Goal: Transaction & Acquisition: Purchase product/service

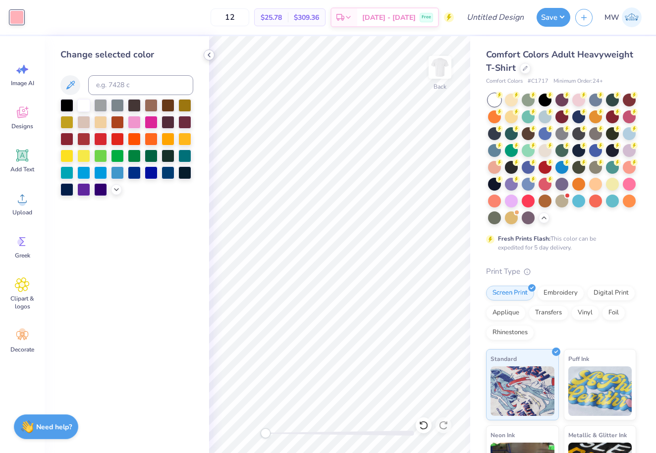
click icon
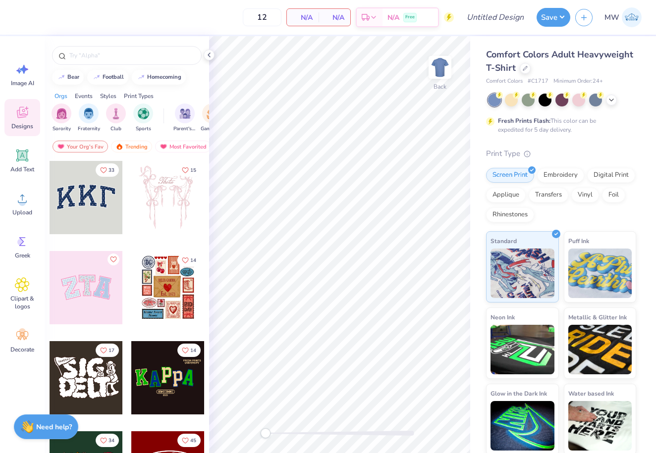
click at [625, 23] on img at bounding box center [632, 17] width 20 height 20
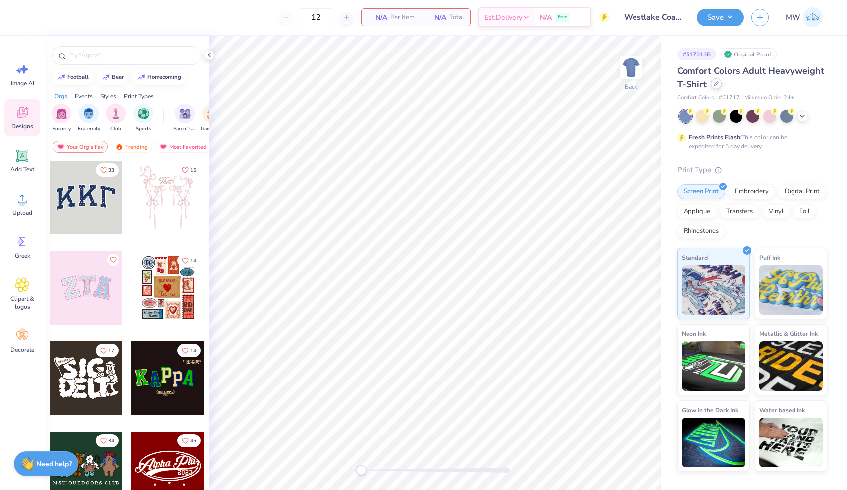
click at [714, 87] on div at bounding box center [716, 83] width 11 height 11
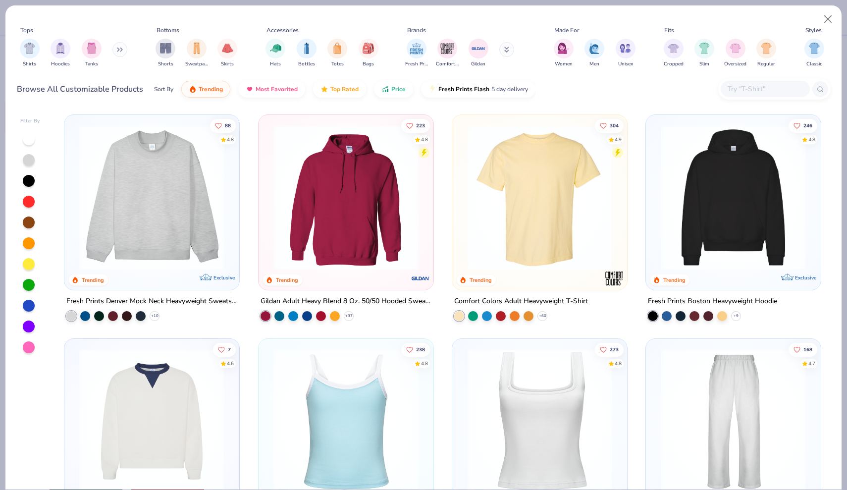
click at [34, 143] on div at bounding box center [30, 243] width 20 height 221
click at [28, 139] on div at bounding box center [29, 139] width 12 height 12
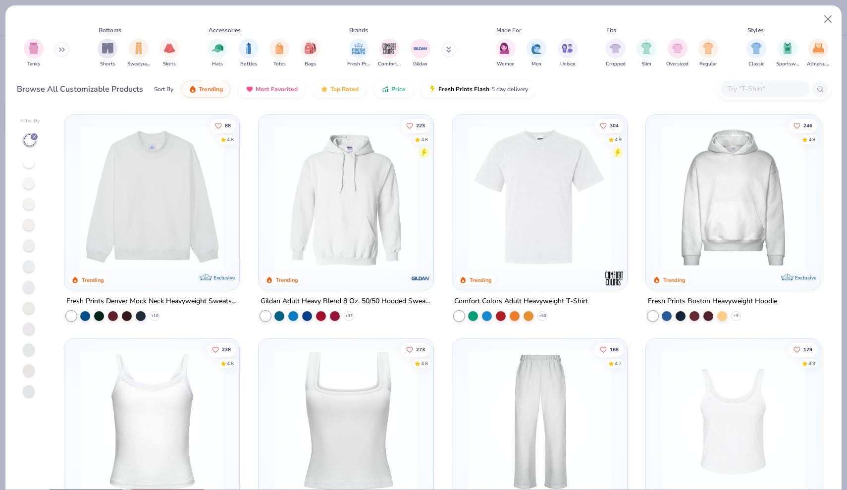
scroll to position [0, 60]
click at [714, 47] on div "filter for Regular" at bounding box center [706, 48] width 20 height 20
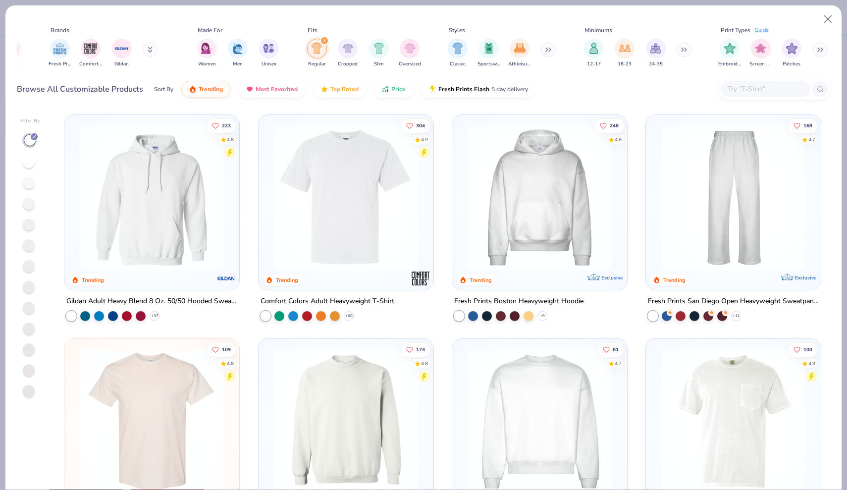
scroll to position [0, 357]
click at [324, 41] on icon "filter for Regular" at bounding box center [324, 40] width 3 height 3
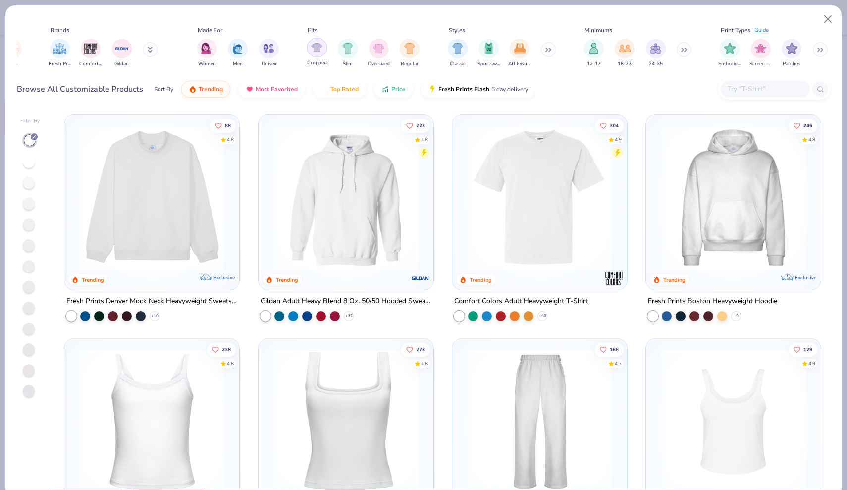
scroll to position [0, 313]
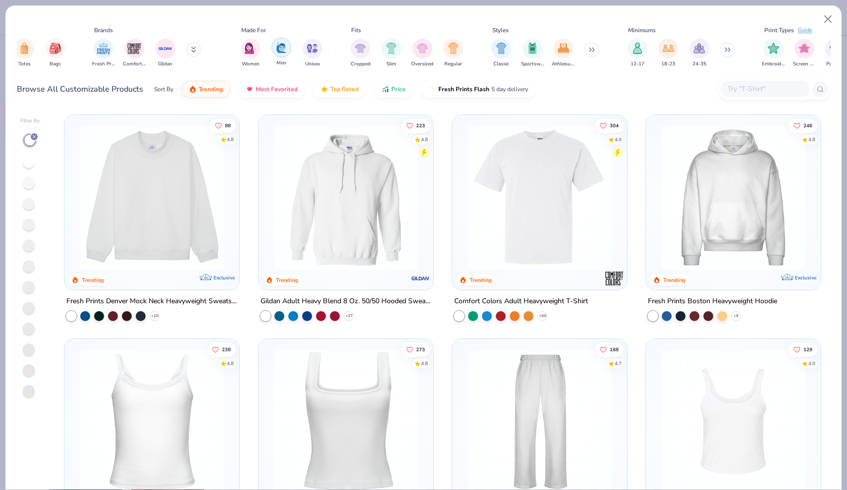
click at [278, 54] on div "filter for Men" at bounding box center [282, 48] width 20 height 20
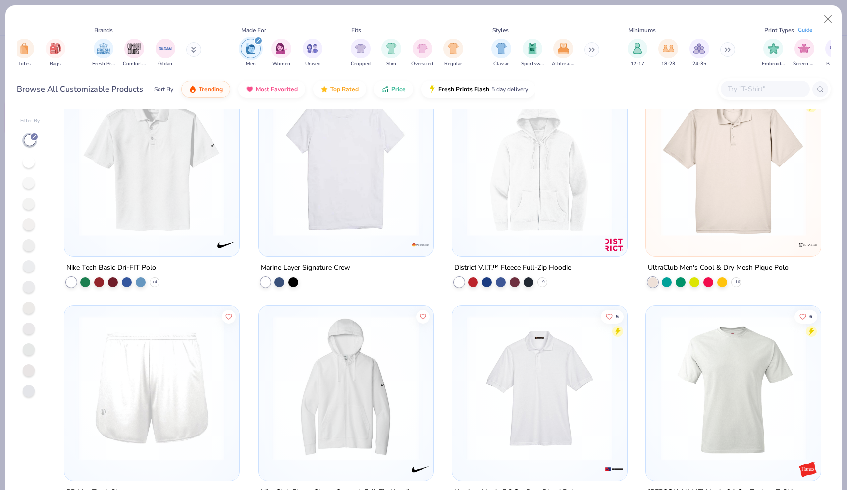
scroll to position [222, 0]
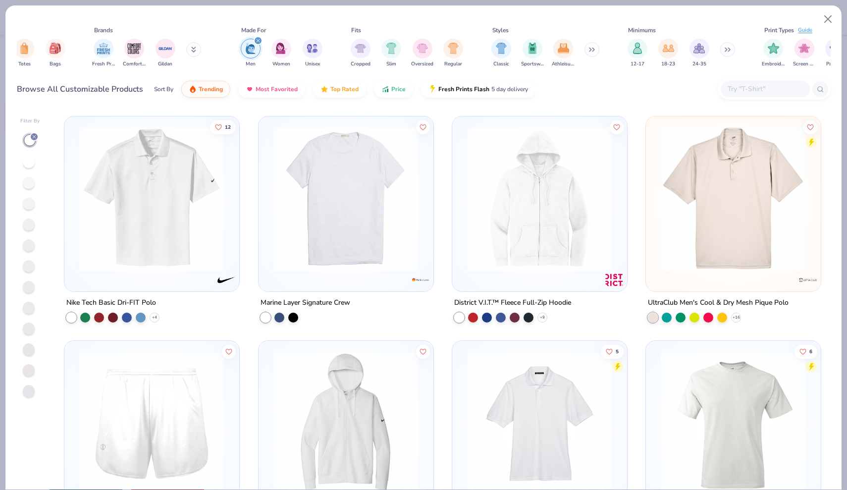
click at [373, 258] on img at bounding box center [346, 198] width 155 height 145
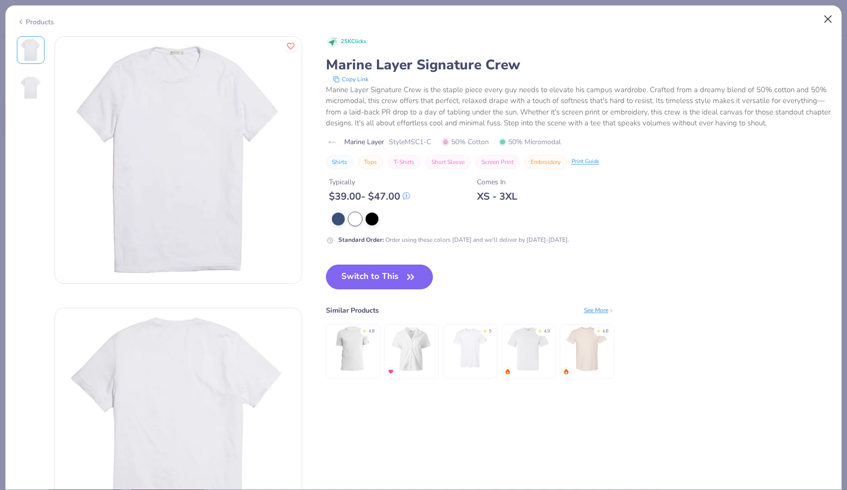
click at [828, 20] on button "Close" at bounding box center [828, 19] width 19 height 19
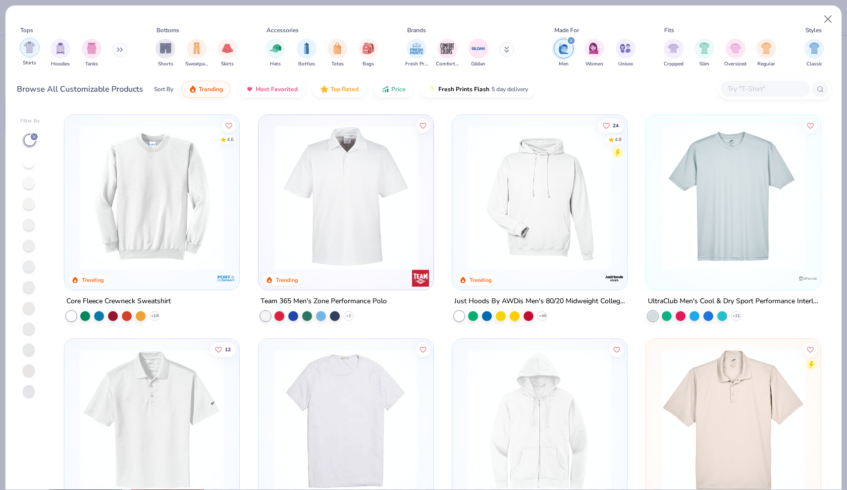
click at [37, 51] on div "filter for Shirts" at bounding box center [30, 48] width 20 height 20
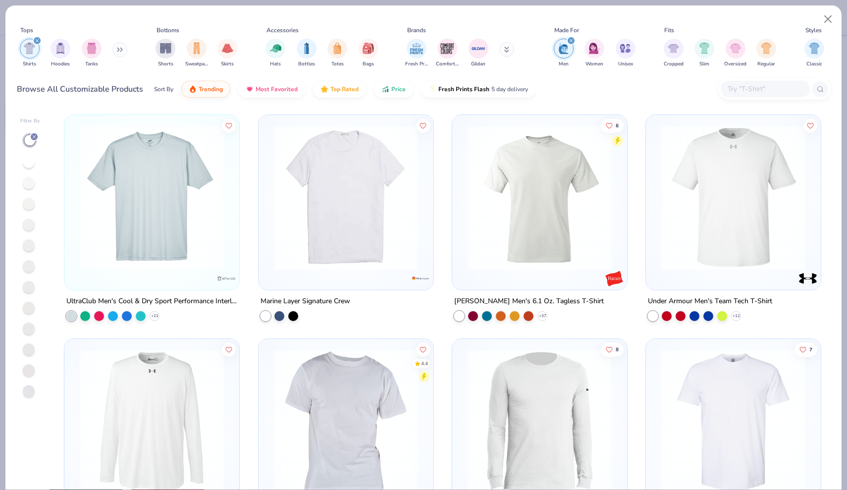
click at [164, 269] on img at bounding box center [151, 197] width 155 height 145
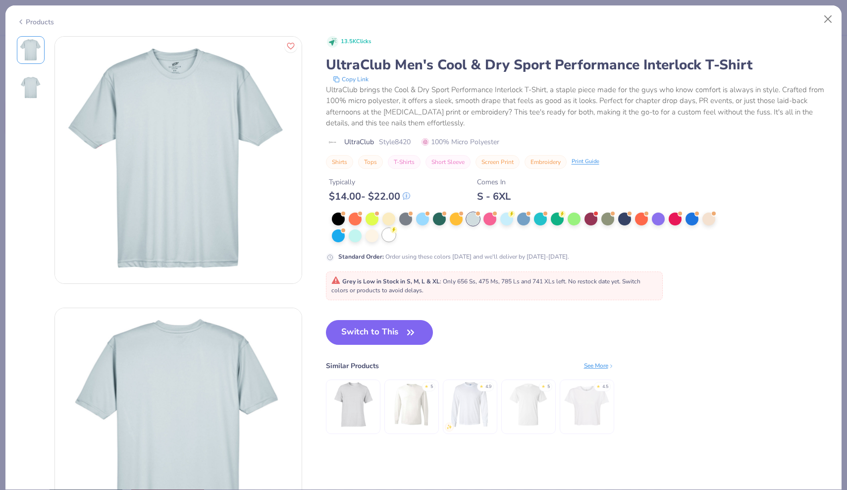
click at [389, 239] on div at bounding box center [388, 234] width 13 height 13
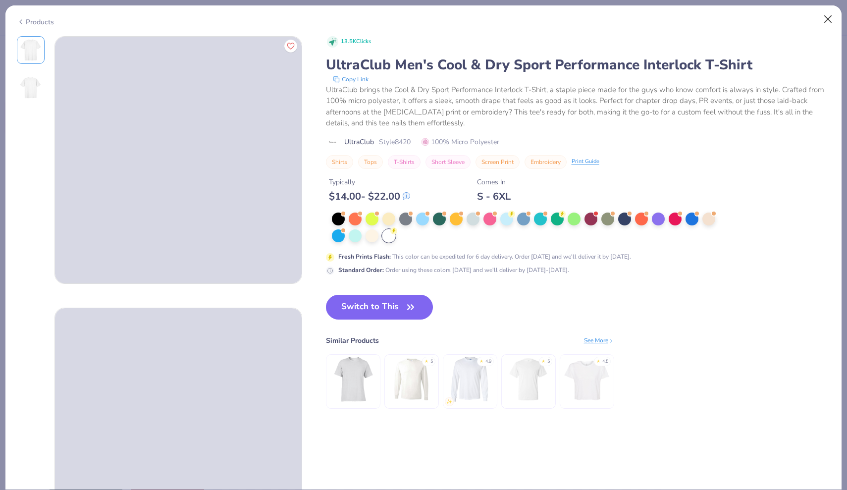
click at [824, 18] on button "Close" at bounding box center [828, 19] width 19 height 19
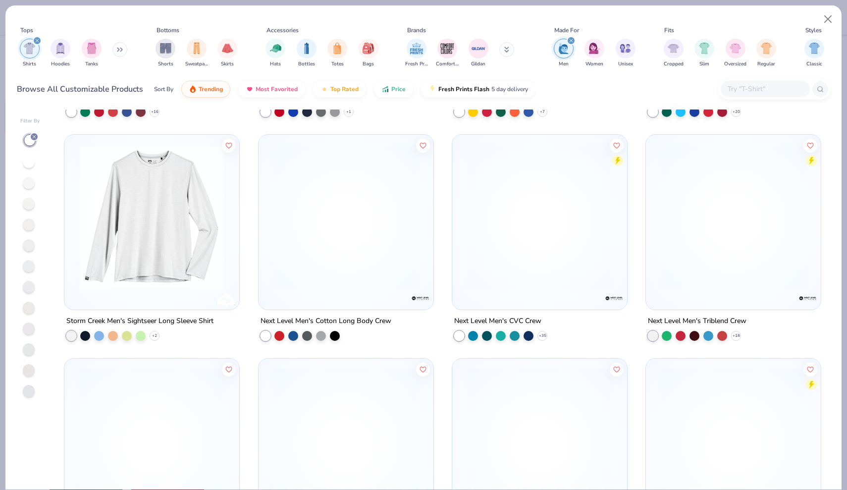
scroll to position [652, 0]
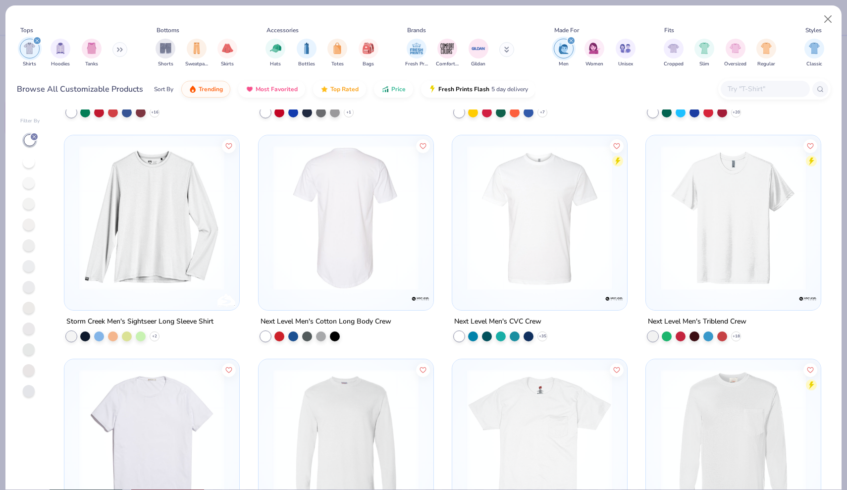
click at [372, 279] on div at bounding box center [346, 217] width 466 height 145
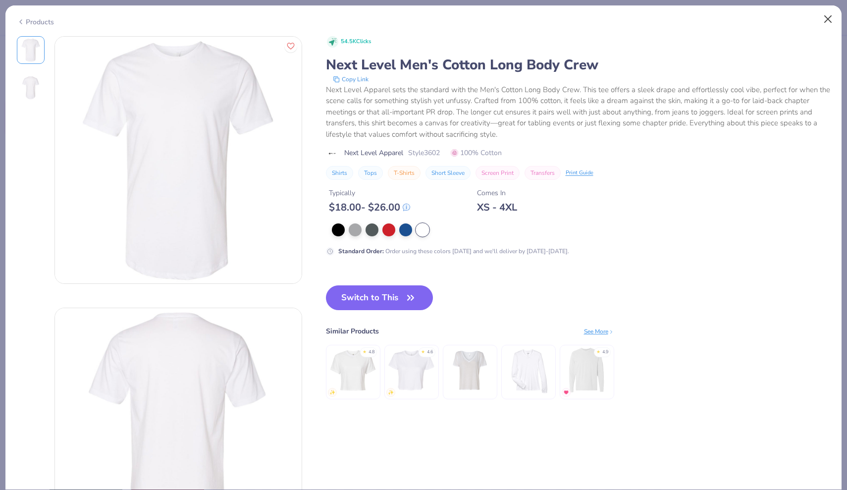
click at [825, 19] on button "Close" at bounding box center [828, 19] width 19 height 19
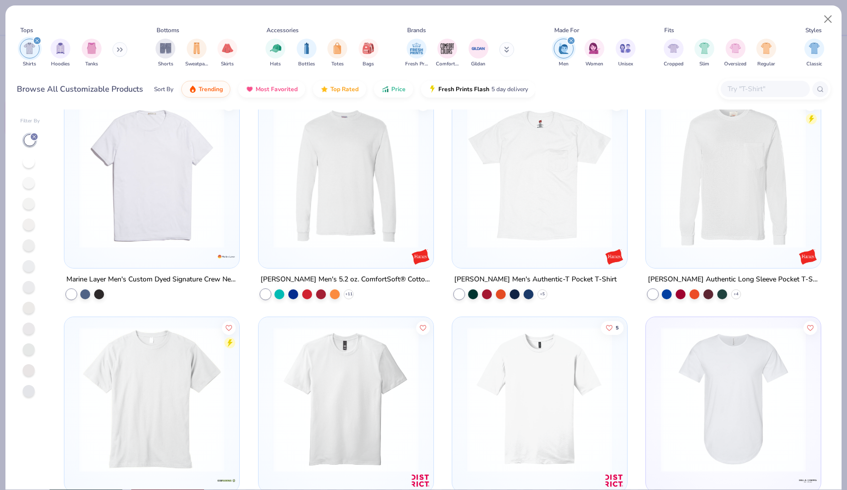
scroll to position [1057, 0]
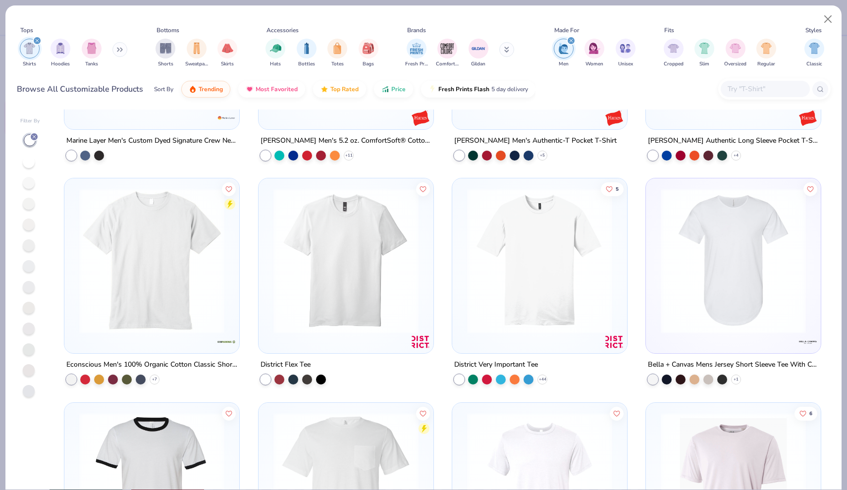
click at [532, 273] on img at bounding box center [539, 260] width 155 height 145
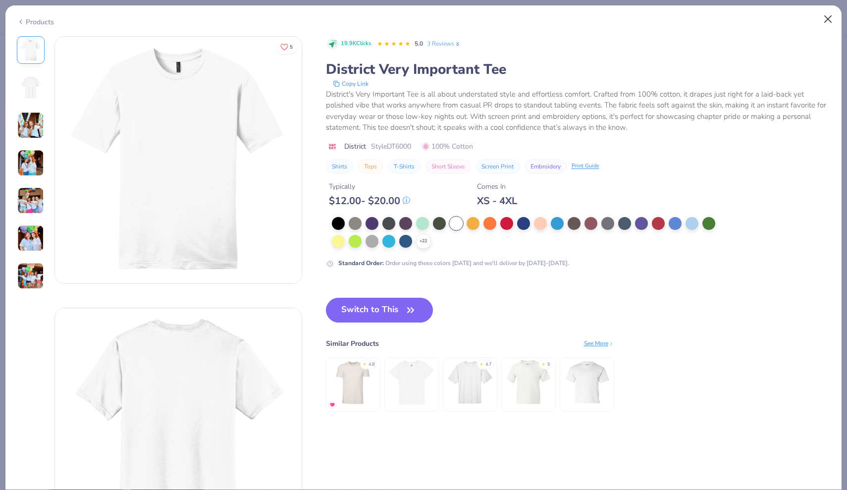
click at [829, 20] on button "Close" at bounding box center [828, 19] width 19 height 19
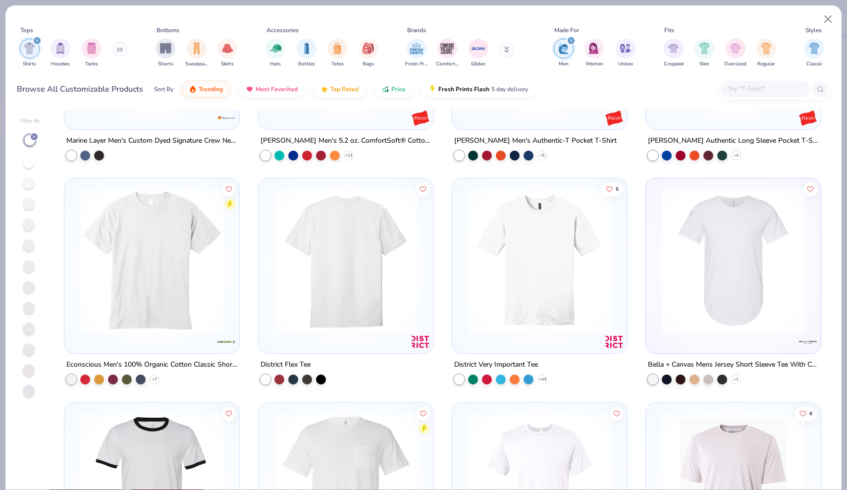
click at [382, 291] on img at bounding box center [345, 260] width 155 height 145
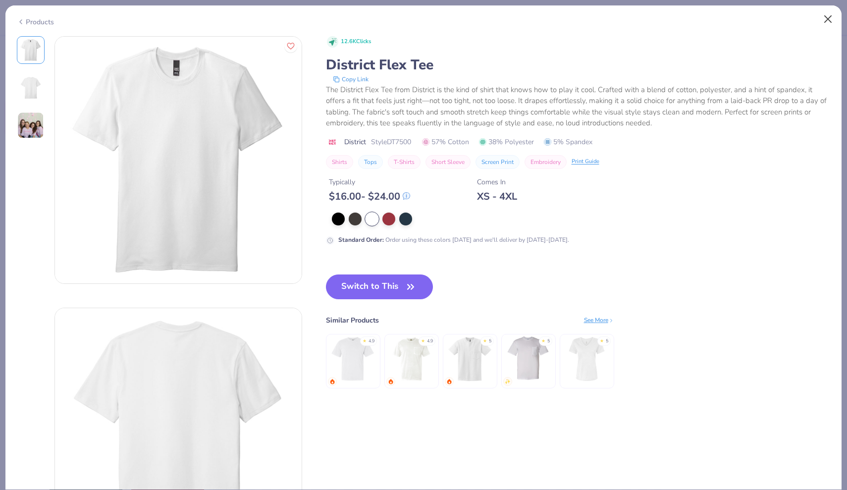
click at [826, 19] on button "Close" at bounding box center [828, 19] width 19 height 19
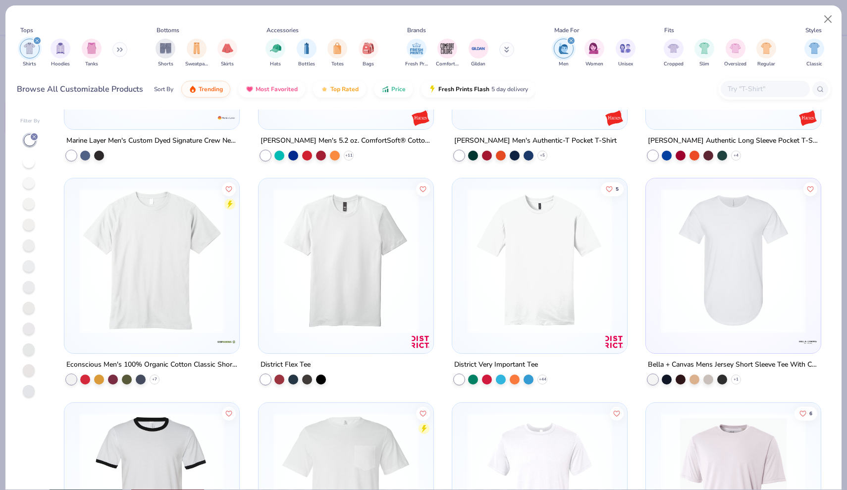
click at [521, 324] on img at bounding box center [539, 260] width 155 height 145
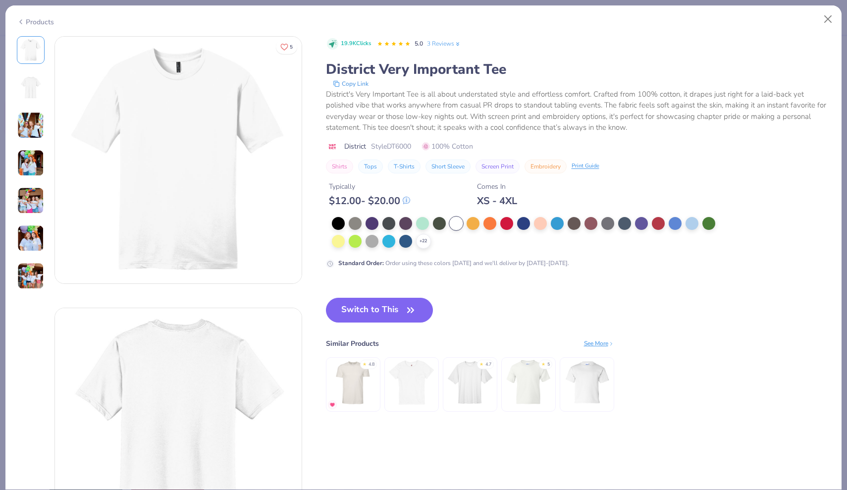
click at [30, 132] on img at bounding box center [30, 125] width 27 height 27
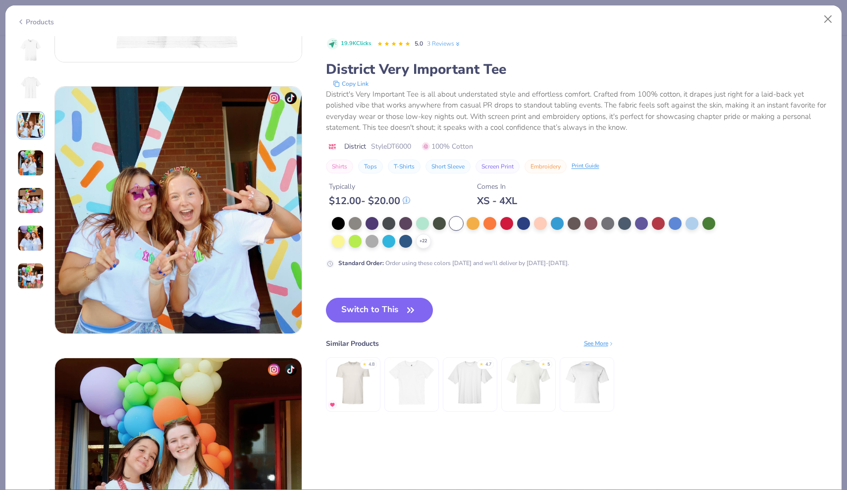
scroll to position [543, 0]
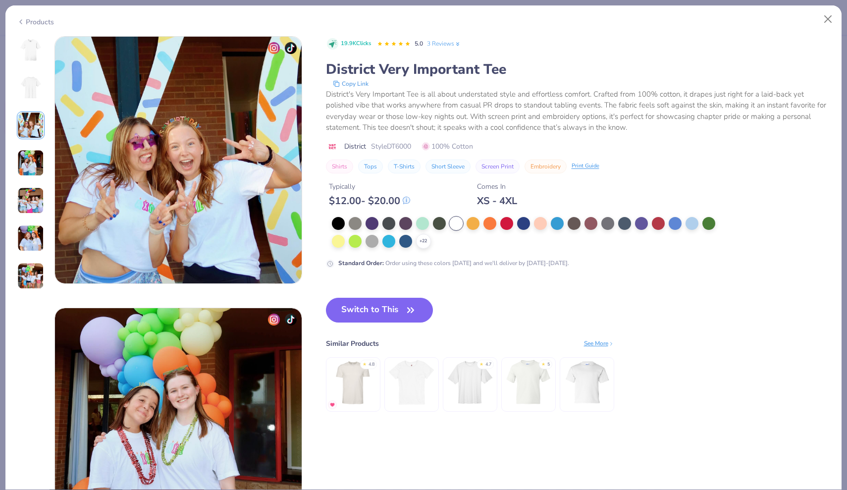
click at [36, 53] on img at bounding box center [31, 50] width 24 height 24
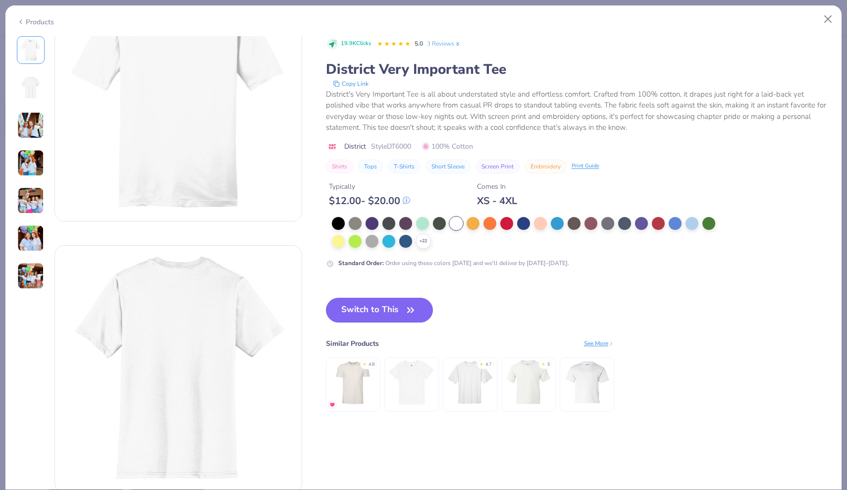
scroll to position [0, 0]
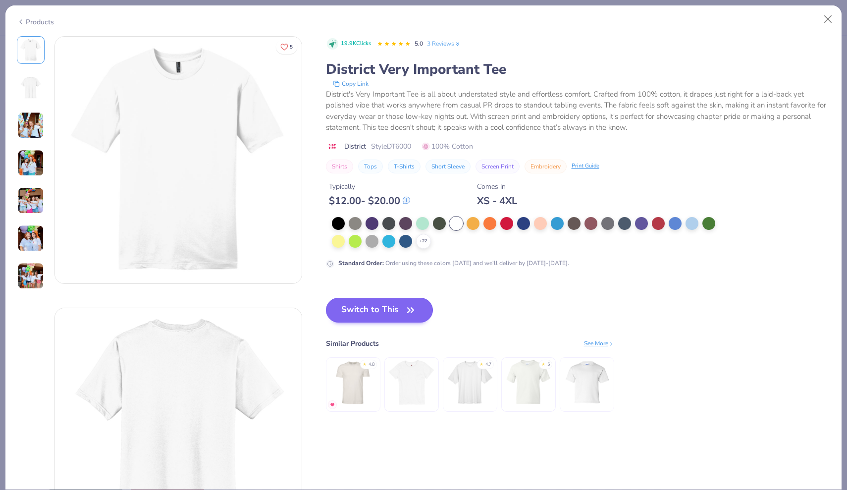
click at [416, 314] on icon "button" at bounding box center [411, 310] width 14 height 14
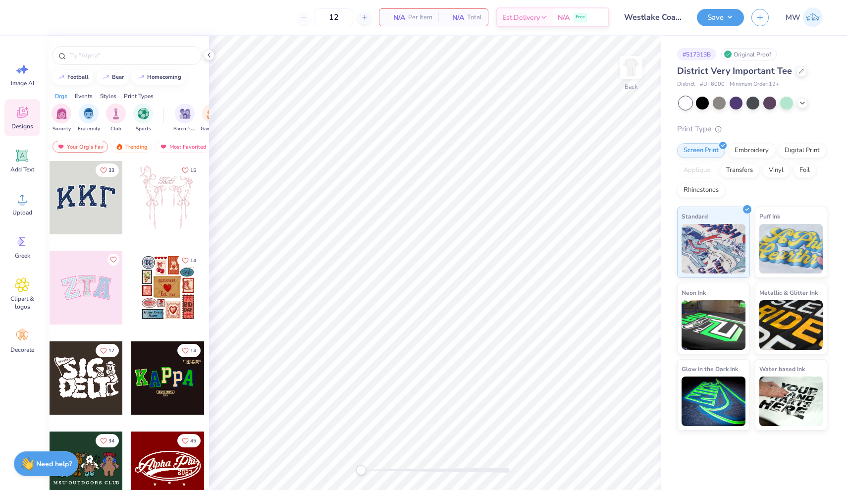
click at [822, 58] on div "Change Product" at bounding box center [799, 53] width 54 height 14
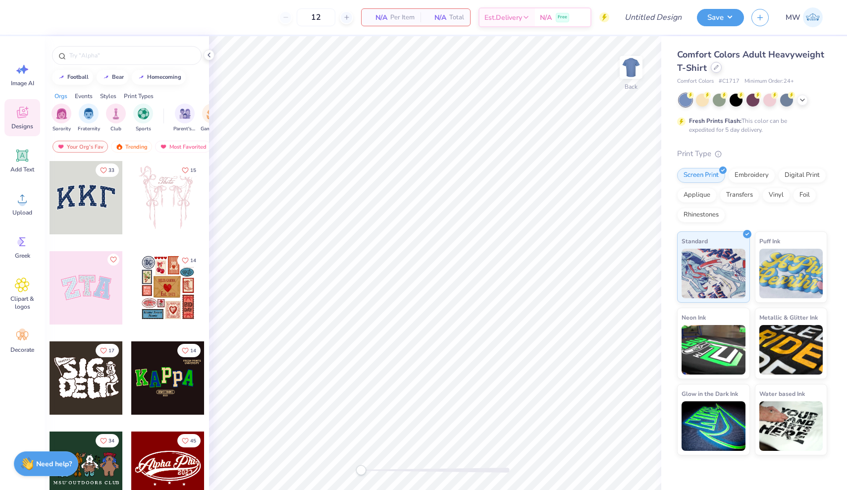
click at [717, 68] on icon at bounding box center [716, 67] width 5 height 5
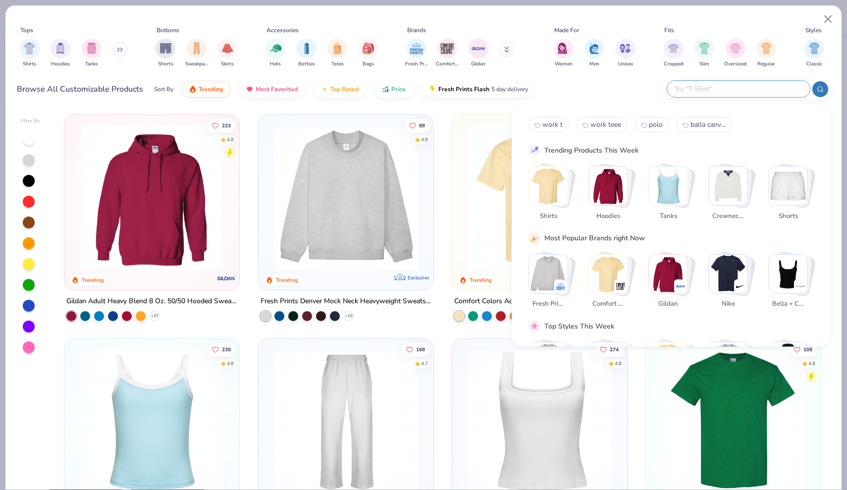
click at [767, 87] on input "text" at bounding box center [738, 88] width 130 height 11
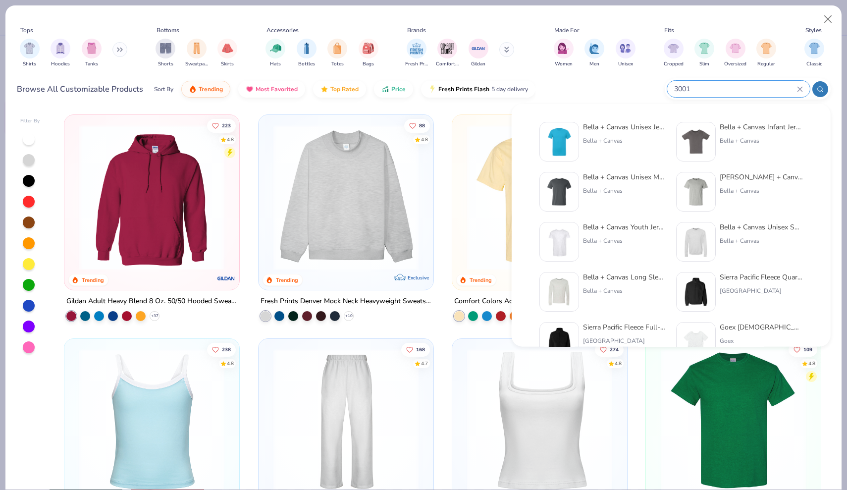
type input "3001"
click at [609, 139] on div "Bella + Canvas" at bounding box center [624, 140] width 83 height 9
